Goal: Information Seeking & Learning: Check status

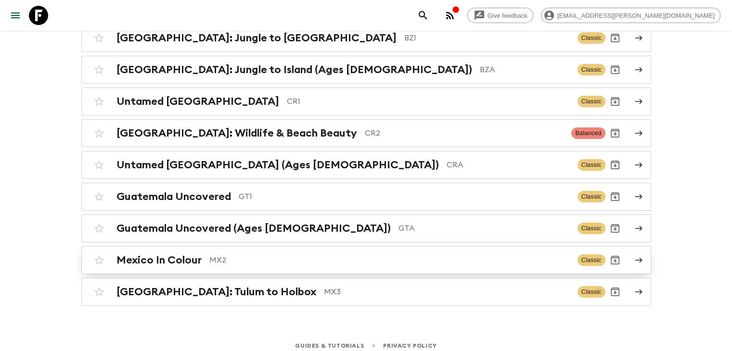
scroll to position [123, 0]
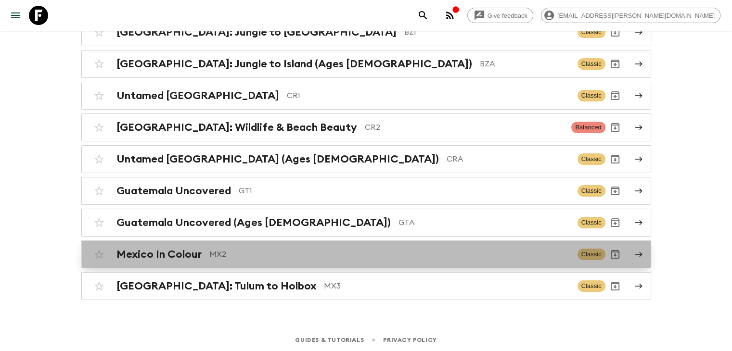
click at [199, 253] on h2 "Mexico In Colour" at bounding box center [158, 254] width 85 height 13
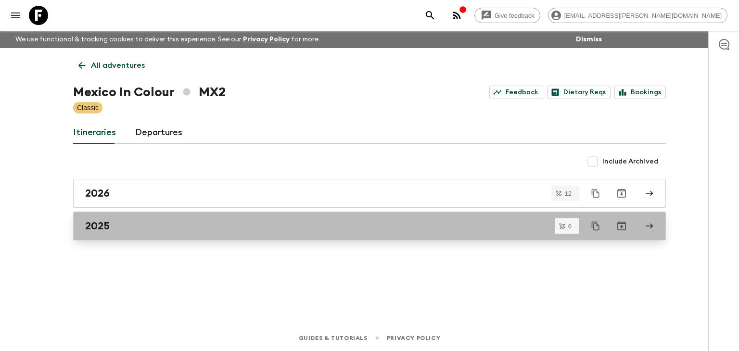
click at [107, 225] on h2 "2025" at bounding box center [97, 226] width 25 height 13
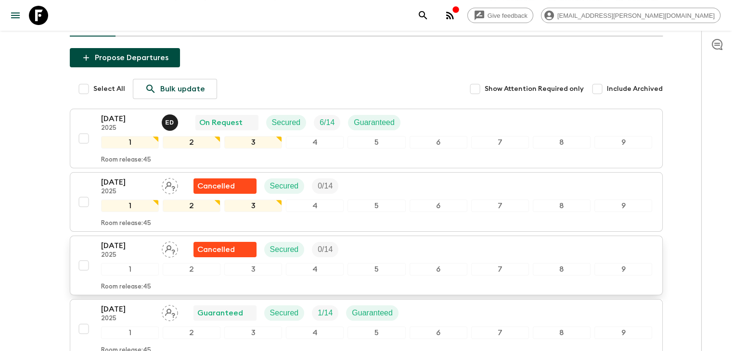
scroll to position [96, 0]
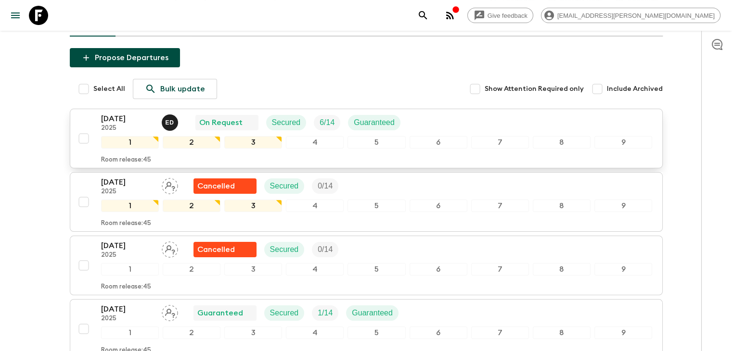
click at [128, 118] on p "22 Nov 2025" at bounding box center [127, 119] width 53 height 12
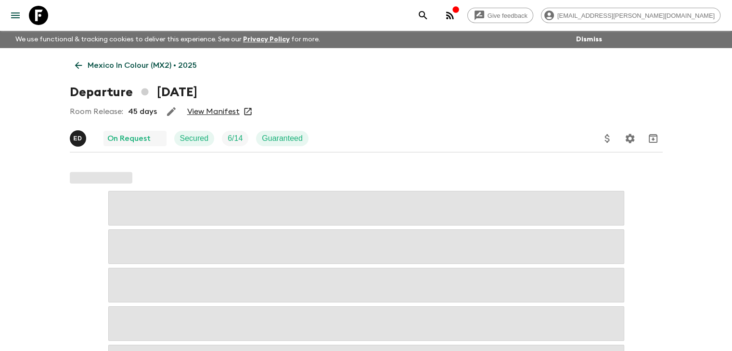
click at [215, 114] on link "View Manifest" at bounding box center [213, 112] width 52 height 10
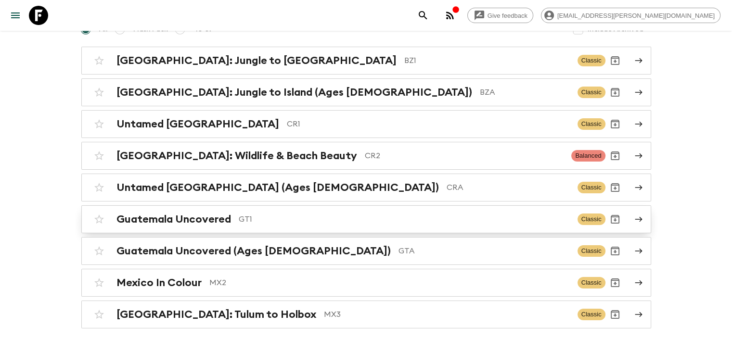
scroll to position [123, 0]
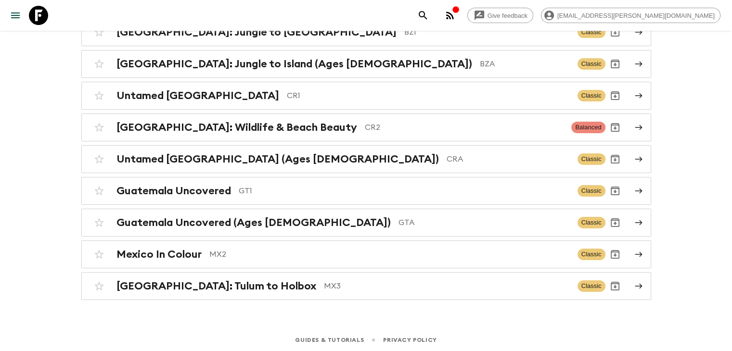
click at [215, 283] on h2 "Mexico: Tulum to Holbox" at bounding box center [216, 286] width 200 height 13
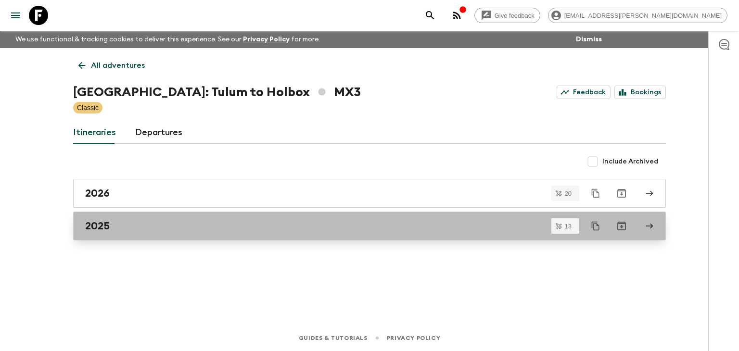
click at [104, 229] on h2 "2025" at bounding box center [97, 226] width 25 height 13
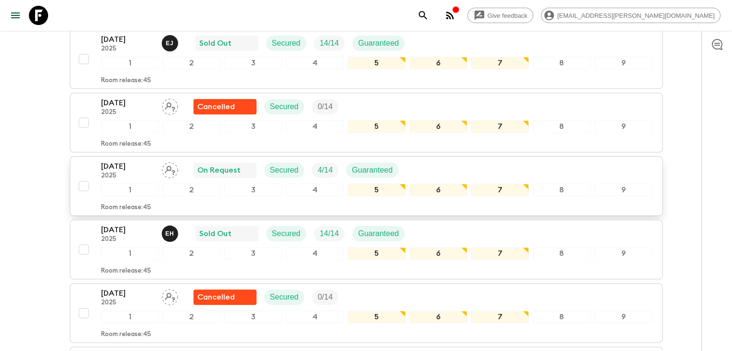
scroll to position [192, 0]
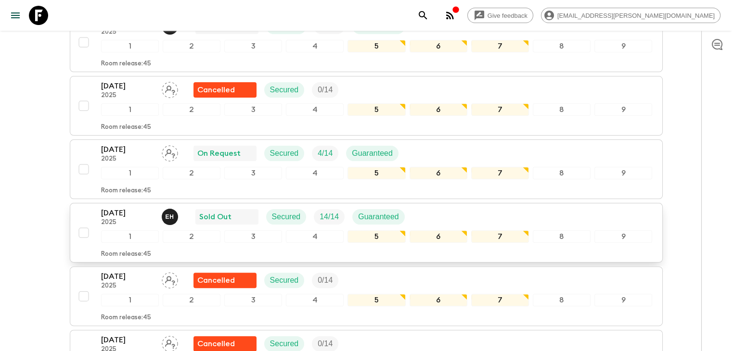
click at [127, 210] on p "22 Nov 2025" at bounding box center [127, 213] width 53 height 12
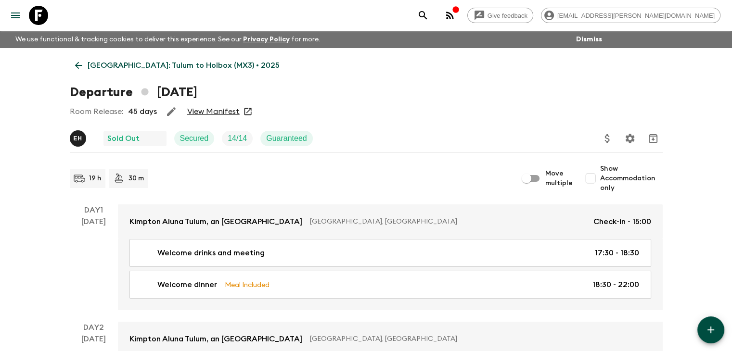
click at [219, 110] on link "View Manifest" at bounding box center [213, 112] width 52 height 10
